Goal: Task Accomplishment & Management: Use online tool/utility

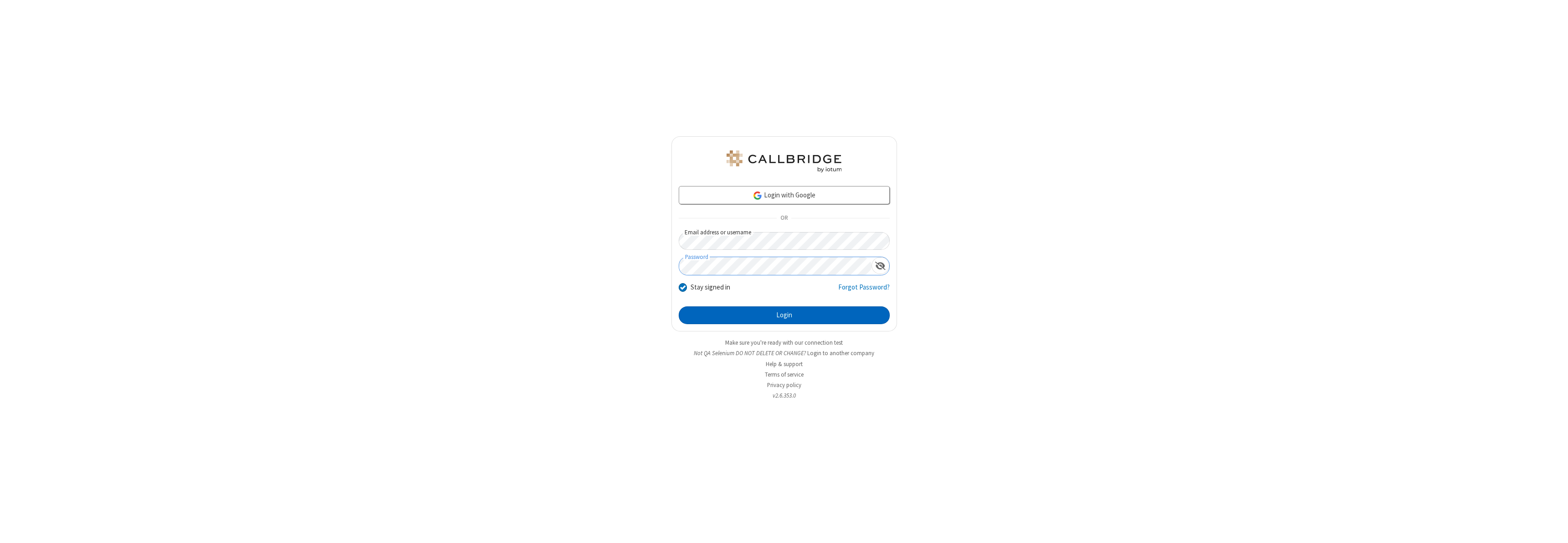
click at [784, 315] on button "Login" at bounding box center [784, 315] width 211 height 18
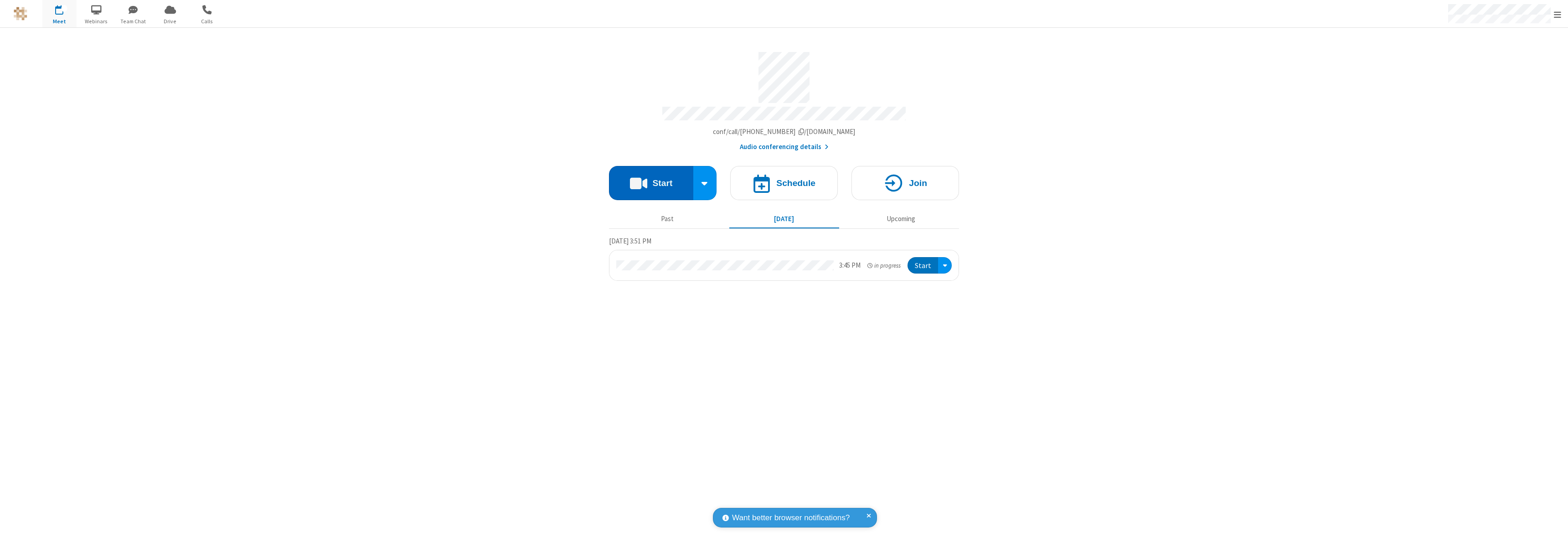
click at [651, 179] on button "Start" at bounding box center [651, 183] width 85 height 34
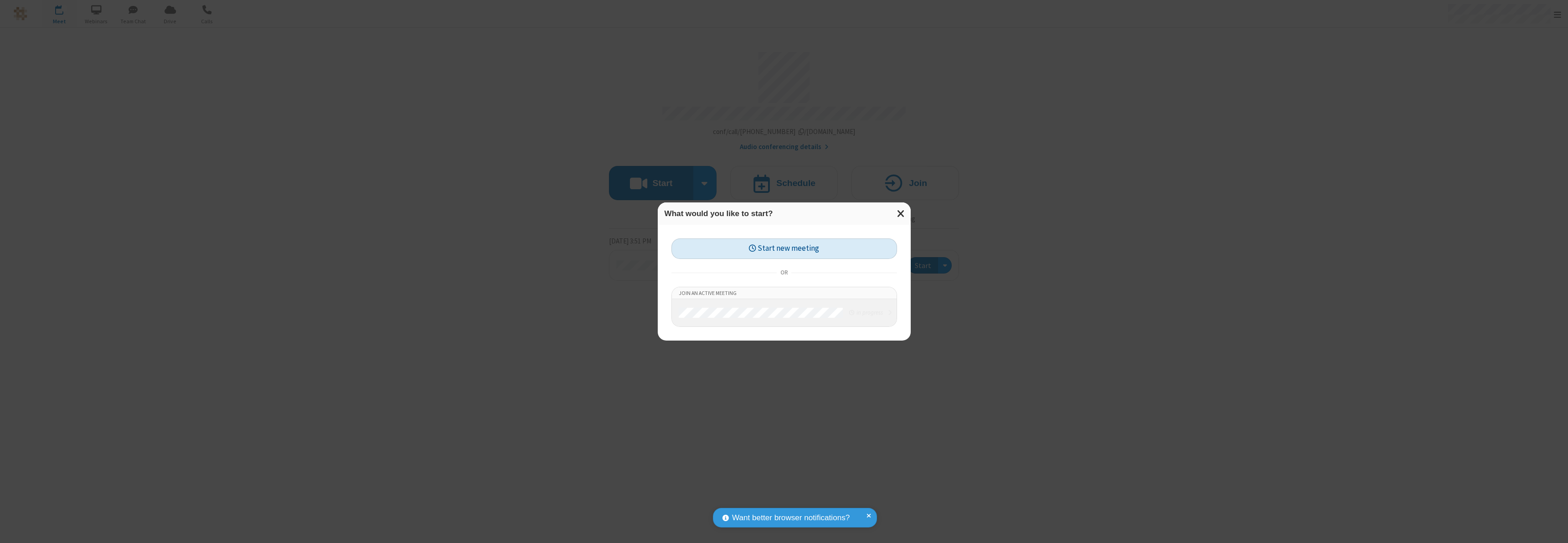
click at [784, 248] on button "Start new meeting" at bounding box center [784, 249] width 226 height 21
